Goal: Task Accomplishment & Management: Complete application form

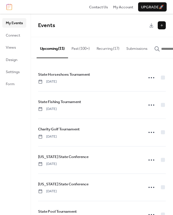
click at [82, 48] on button "Past (100+)" at bounding box center [80, 47] width 25 height 20
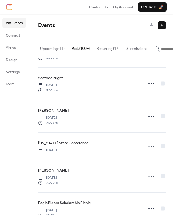
scroll to position [230, 0]
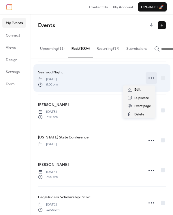
click at [147, 78] on icon at bounding box center [150, 77] width 9 height 9
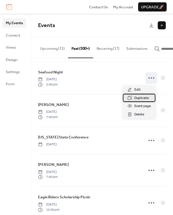
click at [135, 98] on span "Duplicate" at bounding box center [141, 98] width 14 height 6
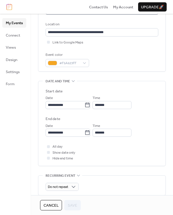
scroll to position [144, 0]
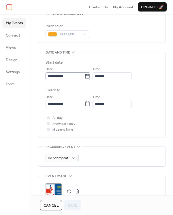
click at [90, 75] on icon at bounding box center [87, 76] width 6 height 6
click at [84, 75] on input "**********" at bounding box center [64, 76] width 39 height 8
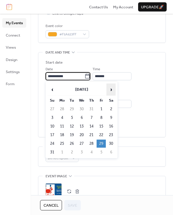
click at [113, 89] on span "›" at bounding box center [110, 90] width 9 height 12
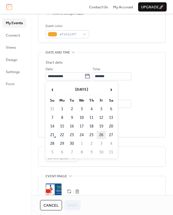
click at [100, 133] on td "26" at bounding box center [100, 135] width 9 height 8
type input "**********"
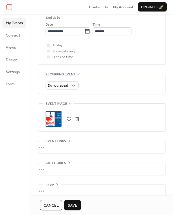
scroll to position [223, 0]
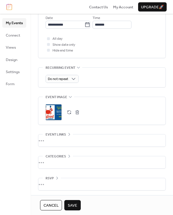
click at [79, 112] on button "button" at bounding box center [77, 112] width 8 height 8
click at [67, 109] on button "button" at bounding box center [69, 112] width 8 height 8
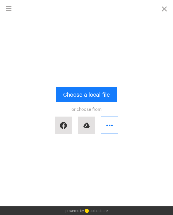
scroll to position [0, 0]
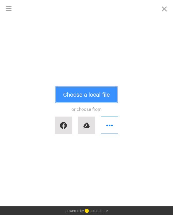
click at [72, 95] on button "Choose a local file" at bounding box center [86, 94] width 61 height 15
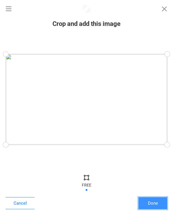
click at [154, 202] on button "Done" at bounding box center [152, 203] width 29 height 12
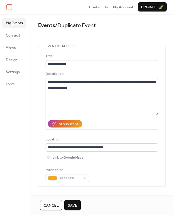
scroll to position [223, 0]
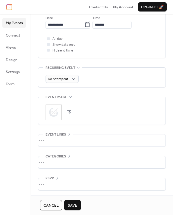
click at [71, 205] on span "Save" at bounding box center [72, 206] width 9 height 6
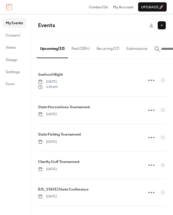
click at [79, 48] on button "Past (100+)" at bounding box center [80, 47] width 25 height 20
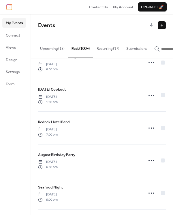
scroll to position [144, 0]
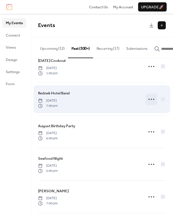
click at [150, 100] on circle at bounding box center [150, 99] width 1 height 1
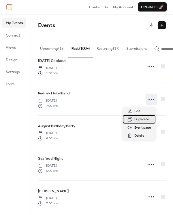
click at [142, 121] on span "Duplicate" at bounding box center [141, 120] width 14 height 6
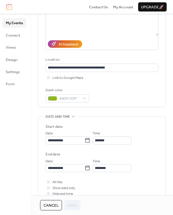
scroll to position [86, 0]
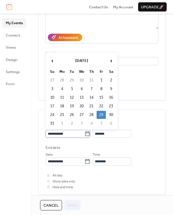
click at [88, 131] on icon at bounding box center [87, 134] width 6 height 6
click at [84, 131] on input "**********" at bounding box center [64, 134] width 39 height 8
click at [111, 59] on span "›" at bounding box center [110, 61] width 9 height 12
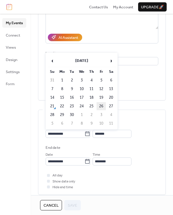
click at [102, 102] on td "26" at bounding box center [100, 106] width 9 height 8
type input "**********"
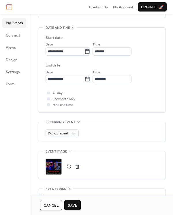
scroll to position [201, 0]
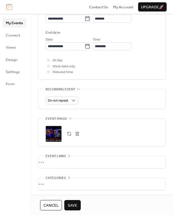
click at [76, 132] on button "button" at bounding box center [77, 134] width 8 height 8
click at [71, 201] on button "Save" at bounding box center [72, 205] width 16 height 10
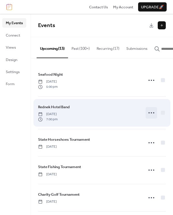
click at [151, 113] on icon at bounding box center [150, 112] width 9 height 9
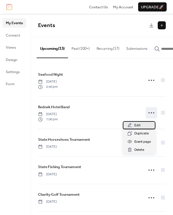
click at [140, 124] on div "Edit" at bounding box center [139, 125] width 33 height 8
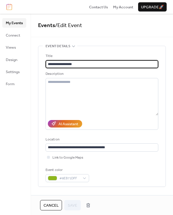
scroll to position [58, 0]
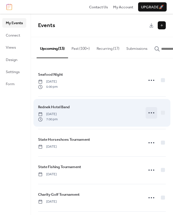
click at [150, 115] on icon at bounding box center [150, 112] width 9 height 9
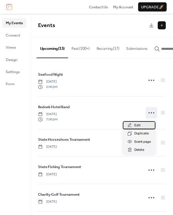
click at [139, 126] on span "Edit" at bounding box center [137, 126] width 6 height 6
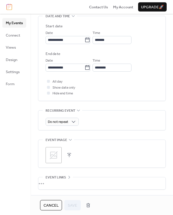
scroll to position [201, 0]
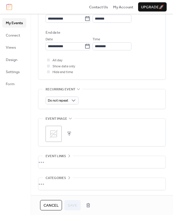
click at [68, 131] on button "button" at bounding box center [69, 134] width 8 height 8
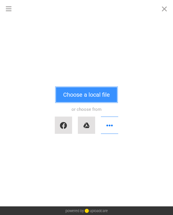
click at [75, 96] on button "Choose a local file" at bounding box center [86, 94] width 61 height 15
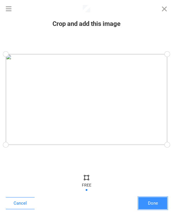
click at [160, 203] on button "Done" at bounding box center [152, 203] width 29 height 12
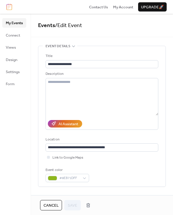
scroll to position [223, 0]
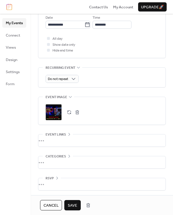
click at [74, 205] on span "Save" at bounding box center [72, 206] width 9 height 6
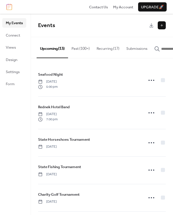
click at [81, 45] on button "Past (100+)" at bounding box center [80, 47] width 25 height 20
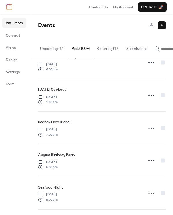
scroll to position [173, 0]
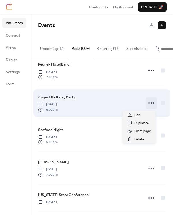
click at [149, 104] on icon at bounding box center [150, 102] width 9 height 9
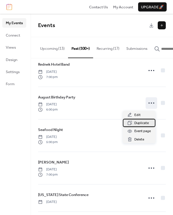
click at [137, 125] on span "Duplicate" at bounding box center [141, 123] width 14 height 6
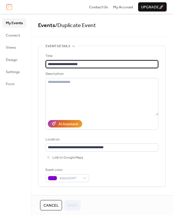
drag, startPoint x: 60, startPoint y: 64, endPoint x: 33, endPoint y: 61, distance: 26.3
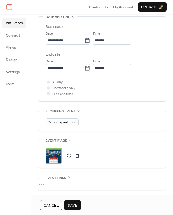
scroll to position [201, 0]
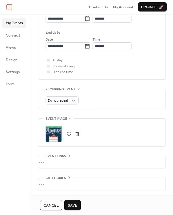
type input "**********"
click at [80, 133] on button "button" at bounding box center [77, 134] width 8 height 8
click at [70, 131] on button "button" at bounding box center [69, 134] width 8 height 8
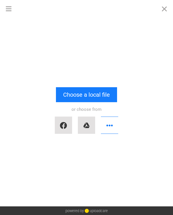
scroll to position [0, 0]
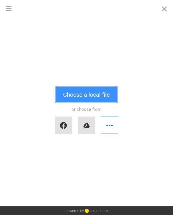
click at [80, 95] on button "Choose a local file" at bounding box center [86, 94] width 61 height 15
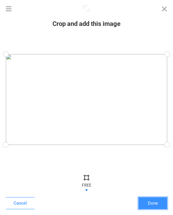
click at [153, 202] on button "Done" at bounding box center [152, 203] width 29 height 12
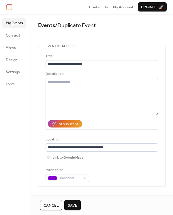
scroll to position [223, 0]
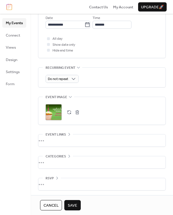
click at [73, 203] on span "Save" at bounding box center [72, 206] width 9 height 6
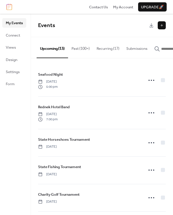
click at [80, 47] on button "Past (100+)" at bounding box center [80, 47] width 25 height 20
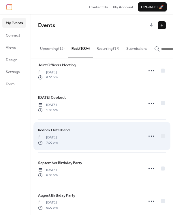
scroll to position [115, 0]
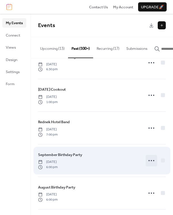
click at [150, 162] on icon at bounding box center [150, 160] width 9 height 9
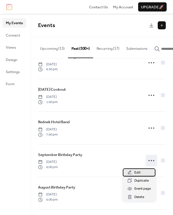
click at [137, 173] on span "Edit" at bounding box center [137, 173] width 6 height 6
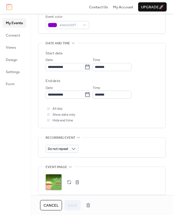
scroll to position [115, 0]
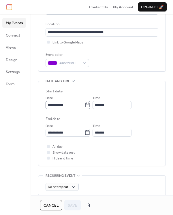
click at [89, 103] on icon at bounding box center [87, 104] width 4 height 5
click at [84, 103] on input "**********" at bounding box center [64, 105] width 39 height 8
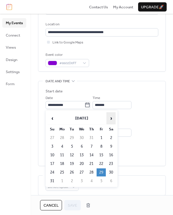
click at [112, 117] on span "›" at bounding box center [110, 119] width 9 height 12
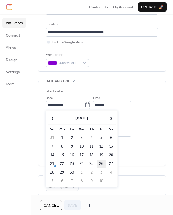
click at [102, 162] on td "26" at bounding box center [100, 164] width 9 height 8
type input "**********"
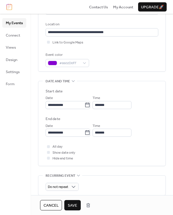
scroll to position [201, 0]
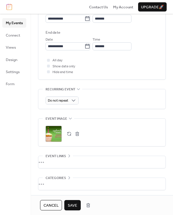
click at [72, 203] on span "Save" at bounding box center [72, 206] width 9 height 6
